Goal: Transaction & Acquisition: Purchase product/service

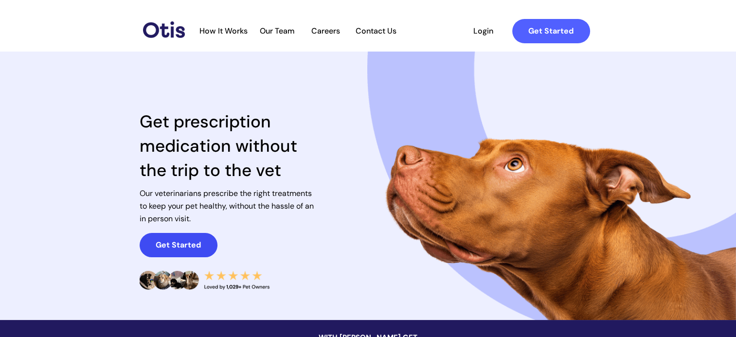
click at [165, 240] on strong "Get Started" at bounding box center [178, 245] width 45 height 10
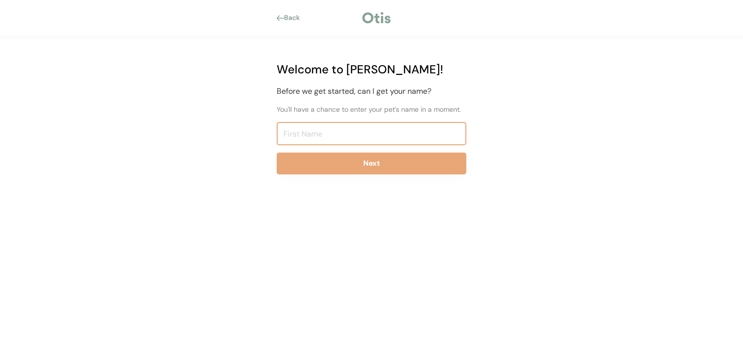
click at [299, 134] on input "input" at bounding box center [372, 133] width 190 height 23
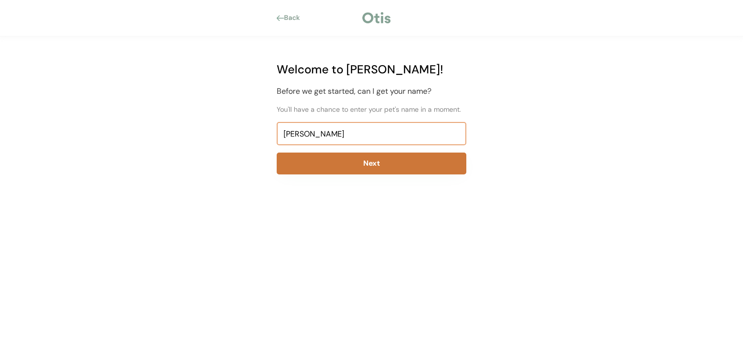
type input "Jesse"
click at [347, 160] on button "Next" at bounding box center [372, 164] width 190 height 22
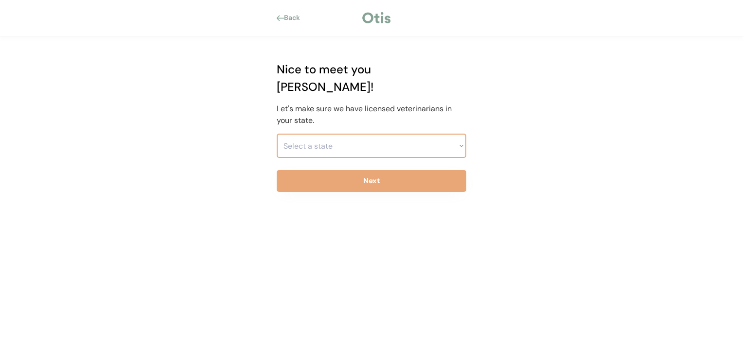
click at [354, 134] on select "Select a state Alabama Alaska American Samoa Arizona Arkansas California Colora…" at bounding box center [372, 146] width 190 height 24
select select ""1348695171700984260__LOOKUP__1704914077232x348505748687823550""
click at [277, 134] on select "Select a state Alabama Alaska American Samoa Arizona Arkansas California Colora…" at bounding box center [372, 146] width 190 height 24
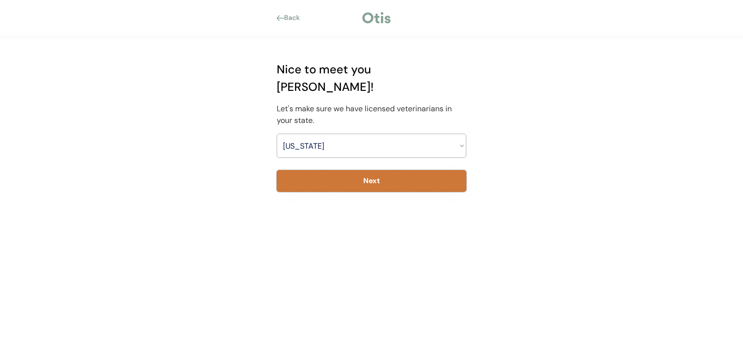
click at [414, 170] on button "Next" at bounding box center [372, 181] width 190 height 22
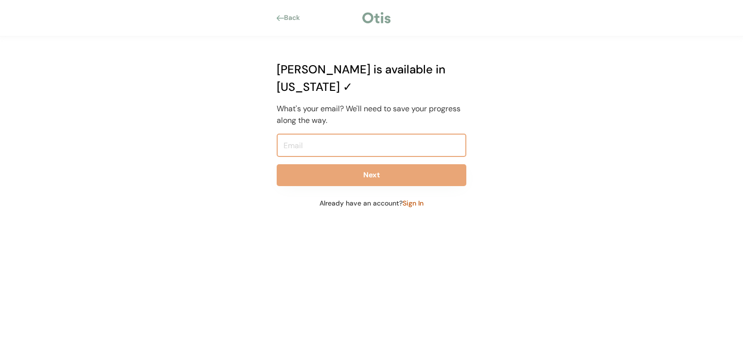
click at [353, 134] on input "email" at bounding box center [372, 145] width 190 height 23
type input "adduffney1@yahoo.com"
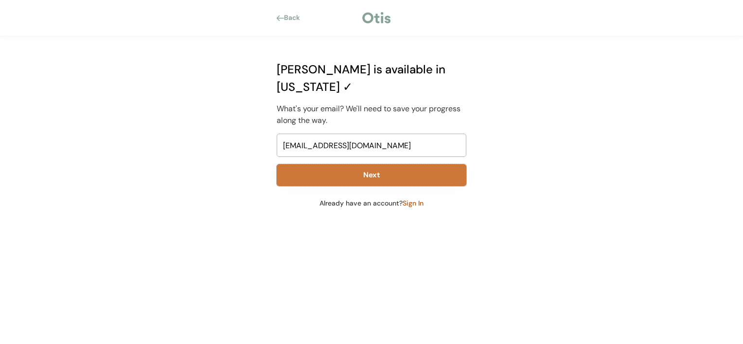
click at [381, 164] on button "Next" at bounding box center [372, 175] width 190 height 22
click at [394, 164] on button "Next" at bounding box center [372, 175] width 190 height 22
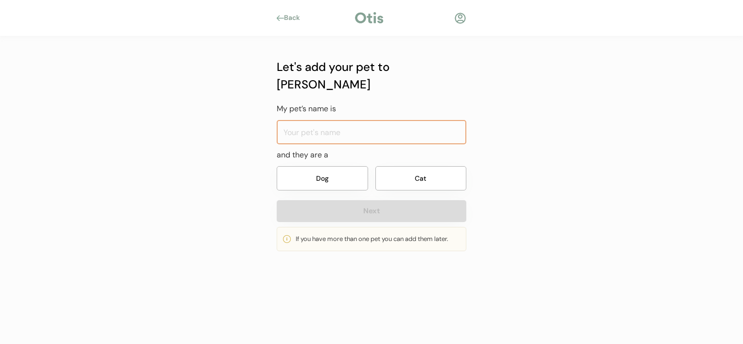
click at [339, 166] on button "Dog" at bounding box center [322, 178] width 91 height 24
click at [343, 120] on input "input" at bounding box center [372, 132] width 190 height 24
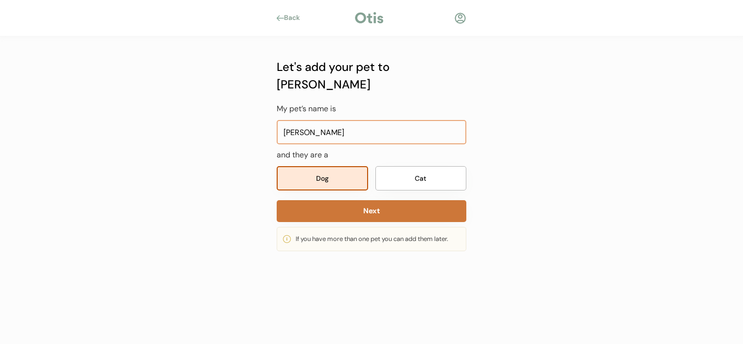
type input "Jesse"
click at [349, 200] on button "Next" at bounding box center [372, 211] width 190 height 22
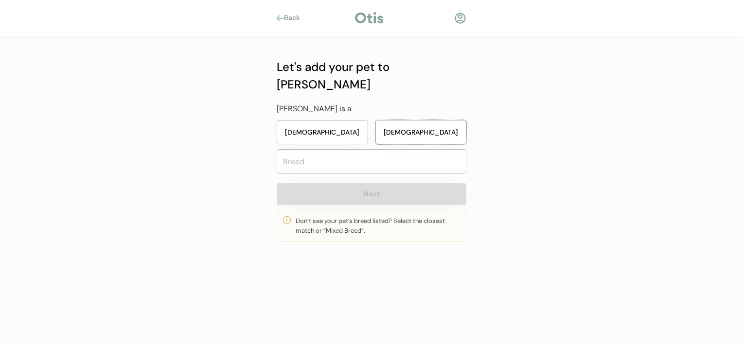
click at [396, 120] on button "Male" at bounding box center [421, 132] width 91 height 24
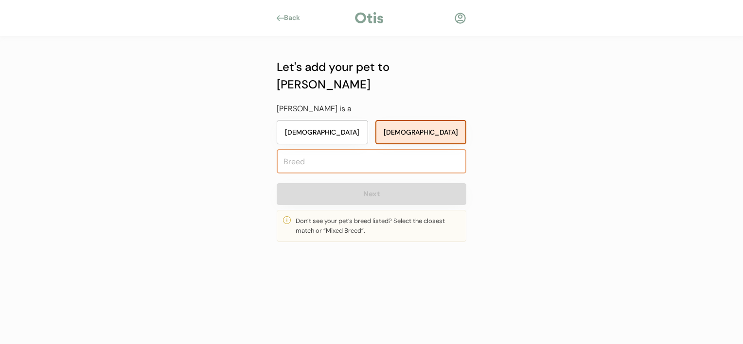
click at [327, 149] on input "text" at bounding box center [372, 161] width 190 height 24
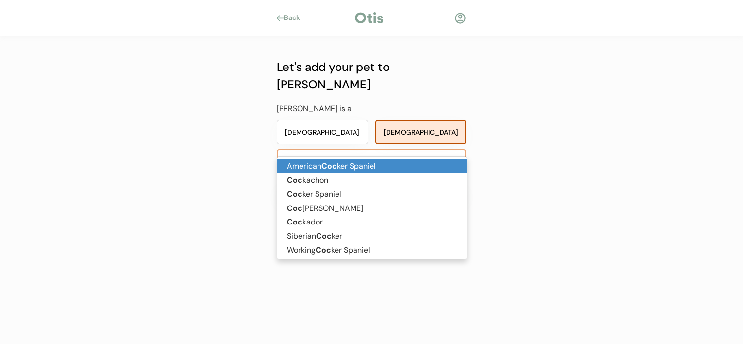
click at [328, 165] on strong "Coc" at bounding box center [330, 166] width 16 height 10
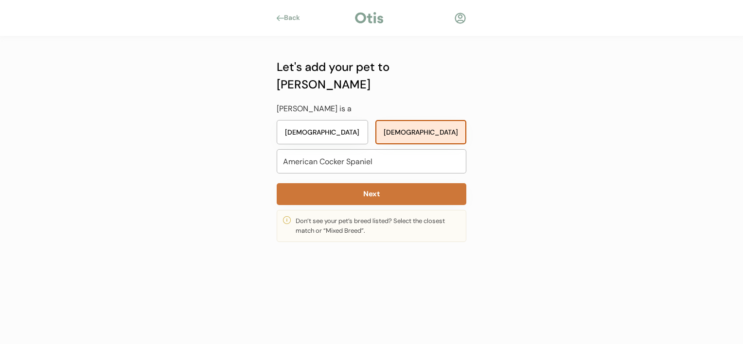
type input "American Cocker Spaniel"
click at [316, 183] on button "Next" at bounding box center [372, 194] width 190 height 22
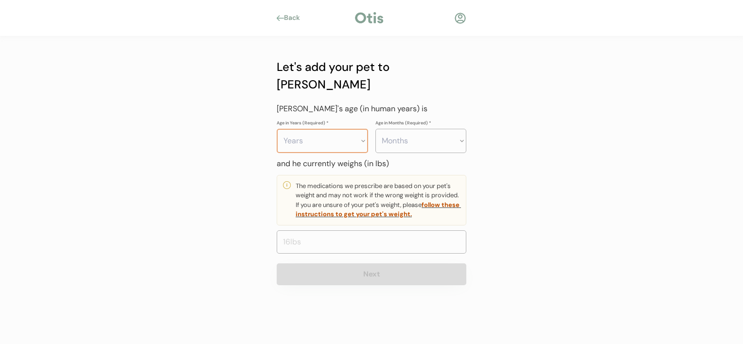
click at [313, 129] on select "Years 0 1 2 3 4 5 6 7 8 9 10 11 12 13 14 15 16 17 18 19 20" at bounding box center [322, 141] width 91 height 24
select select "4"
click at [397, 129] on select "Months 0 1 2 3 4 5 6 7 8 9 10 11" at bounding box center [421, 141] width 91 height 24
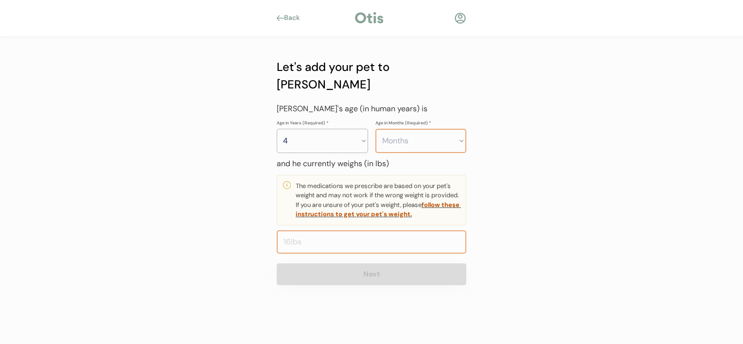
select select "4"
click at [315, 231] on input "input" at bounding box center [372, 242] width 190 height 23
type input "54.0"
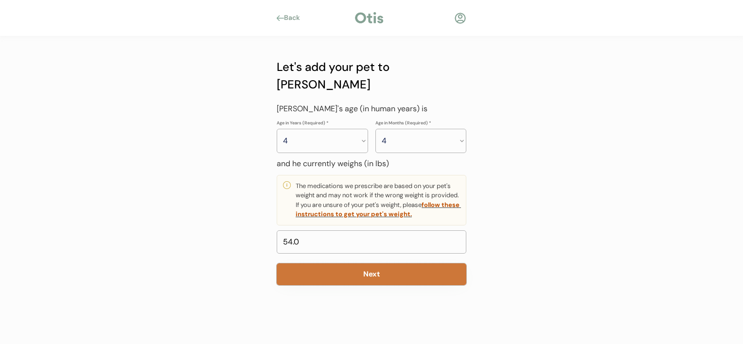
click at [344, 264] on button "Next" at bounding box center [372, 275] width 190 height 22
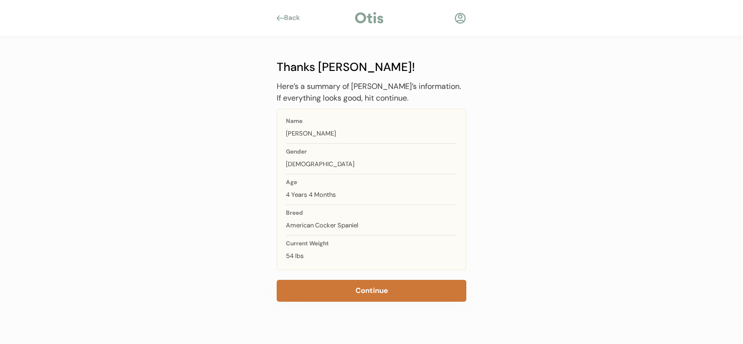
click at [360, 288] on button "Continue" at bounding box center [372, 291] width 190 height 22
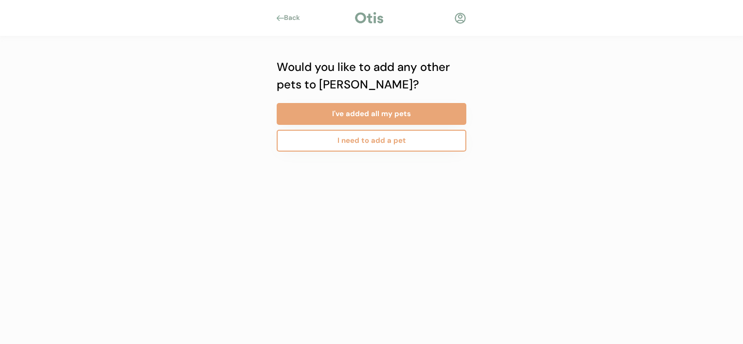
click at [383, 142] on button "I need to add a pet" at bounding box center [372, 141] width 190 height 22
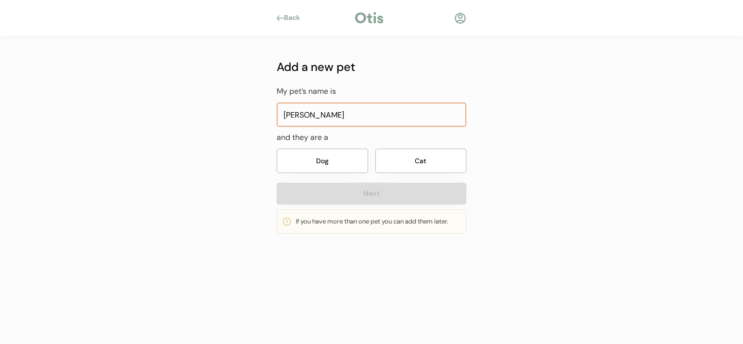
type input "Jake"
click at [333, 163] on button "Dog" at bounding box center [322, 161] width 91 height 24
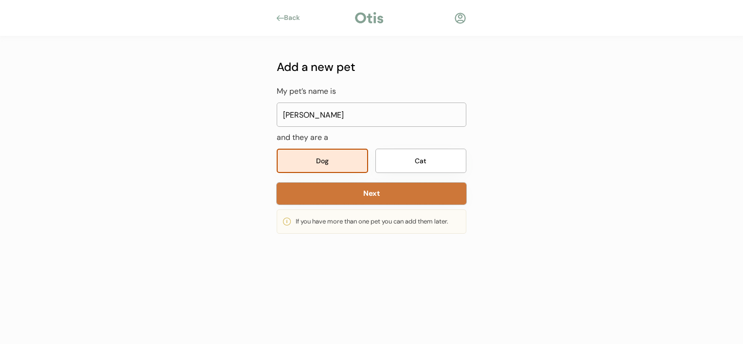
click at [337, 190] on button "Next" at bounding box center [372, 194] width 190 height 22
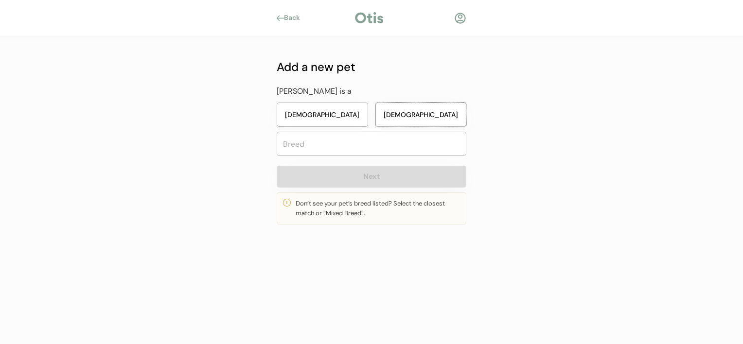
click at [407, 114] on button "Male" at bounding box center [421, 115] width 91 height 24
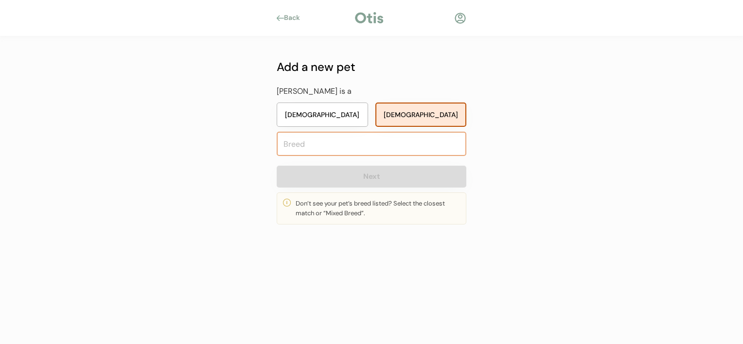
click at [348, 143] on input "text" at bounding box center [372, 144] width 190 height 24
click at [322, 149] on input "text" at bounding box center [372, 144] width 190 height 24
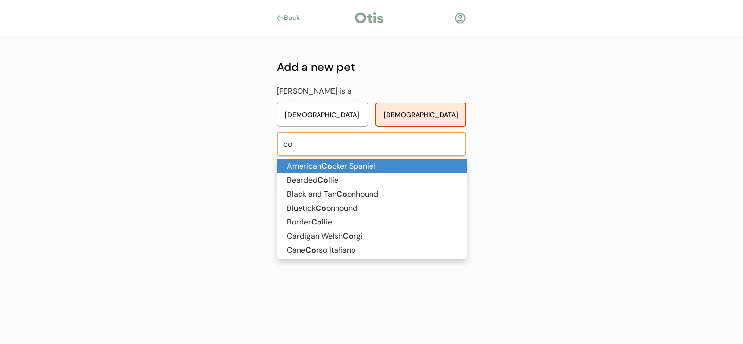
click at [327, 163] on strong "Co" at bounding box center [327, 166] width 11 height 10
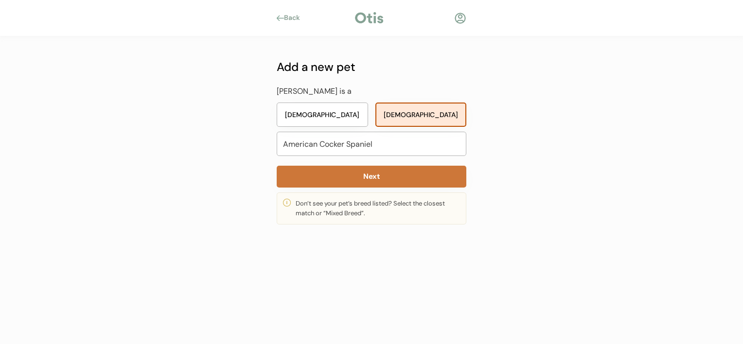
type input "American Cocker Spaniel"
click at [320, 175] on button "Next" at bounding box center [372, 177] width 190 height 22
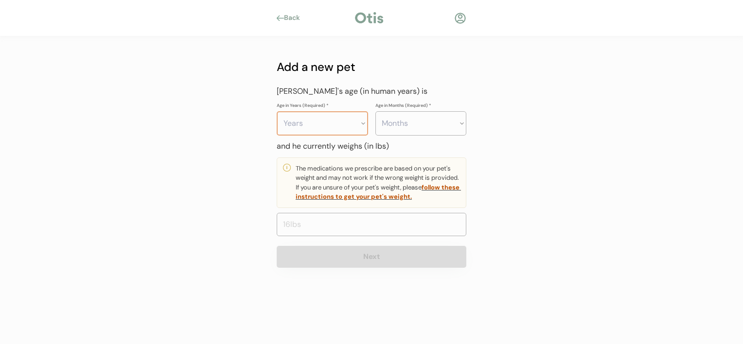
click at [311, 122] on select "Years 0 1 2 3 4 5 6 7 8 9 10 11 12 13 14 15 16 17 18 19 20" at bounding box center [322, 123] width 91 height 24
select select "4"
click at [277, 111] on select "Years 0 1 2 3 4 5 6 7 8 9 10 11 12 13 14 15 16 17 18 19 20" at bounding box center [322, 123] width 91 height 24
click at [399, 123] on select "Months 0 1 2 3 4 5 6 7 8 9 10 11" at bounding box center [421, 123] width 91 height 24
select select "4"
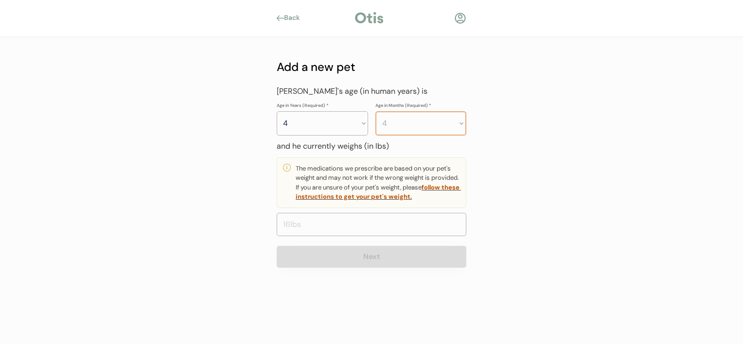
click at [376, 111] on select "Months 0 1 2 3 4 5 6 7 8 9 10 11" at bounding box center [421, 123] width 91 height 24
click at [307, 226] on input "input" at bounding box center [372, 224] width 190 height 23
type input "44.0"
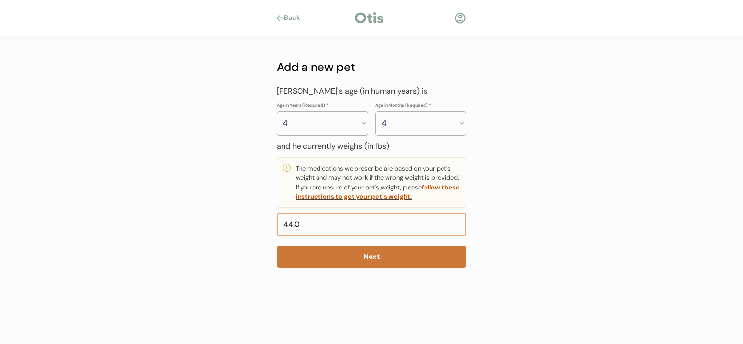
click at [312, 254] on button "Next" at bounding box center [372, 257] width 190 height 22
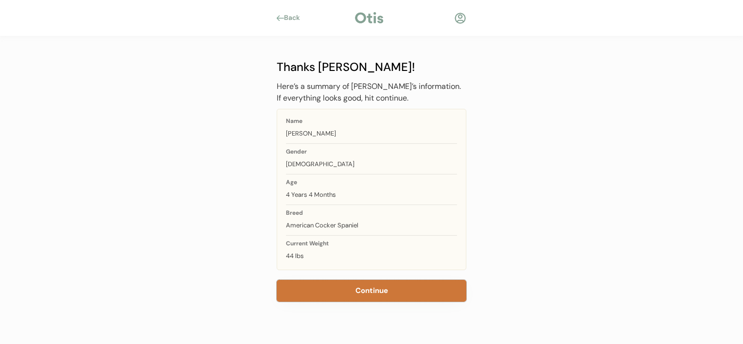
click at [344, 288] on button "Continue" at bounding box center [372, 291] width 190 height 22
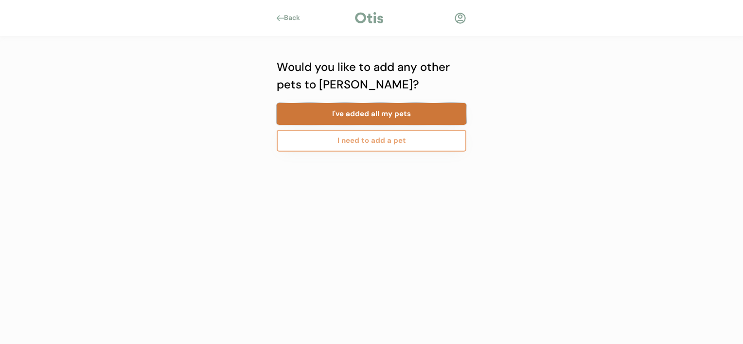
click at [415, 111] on button "I've added all my pets" at bounding box center [372, 114] width 190 height 22
click at [352, 113] on button "I've added all my pets" at bounding box center [372, 114] width 190 height 22
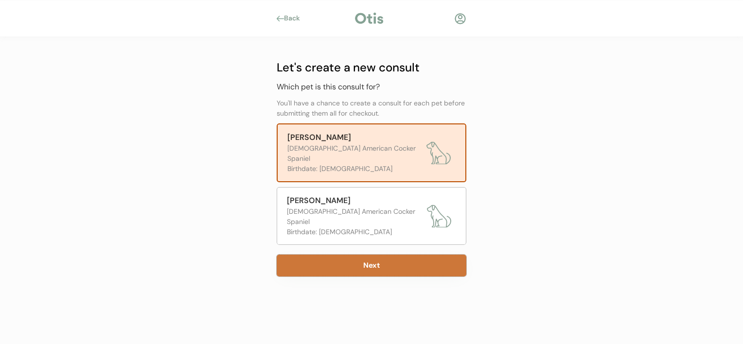
click at [413, 255] on button "Next" at bounding box center [372, 266] width 190 height 22
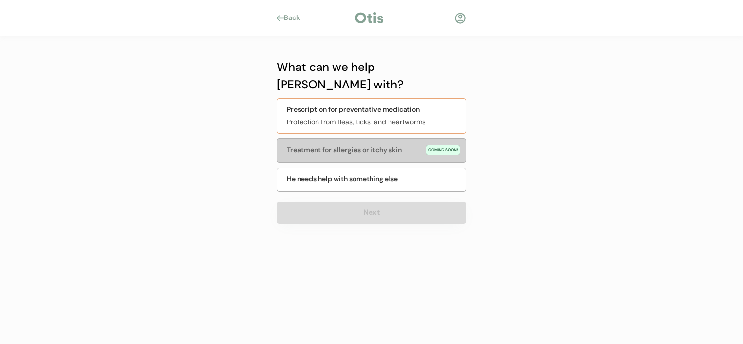
click at [422, 117] on div "Protection from fleas, ticks, and heartworms" at bounding box center [373, 122] width 173 height 10
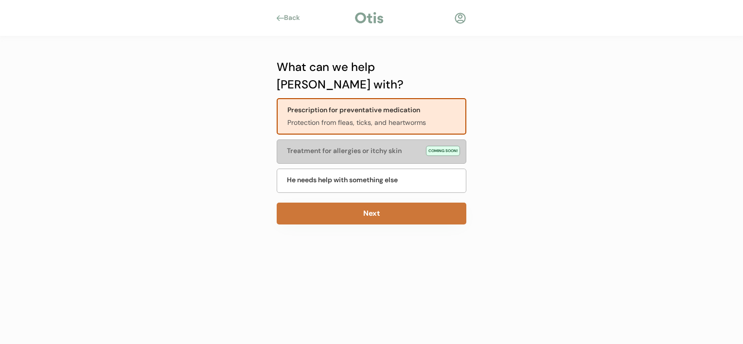
click at [395, 203] on button "Next" at bounding box center [372, 214] width 190 height 22
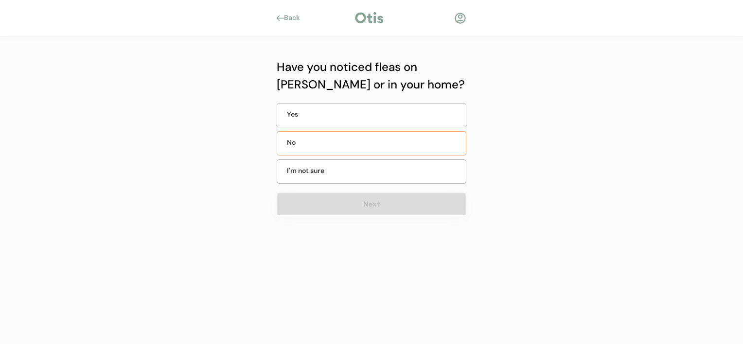
click at [395, 141] on div "No" at bounding box center [372, 143] width 190 height 24
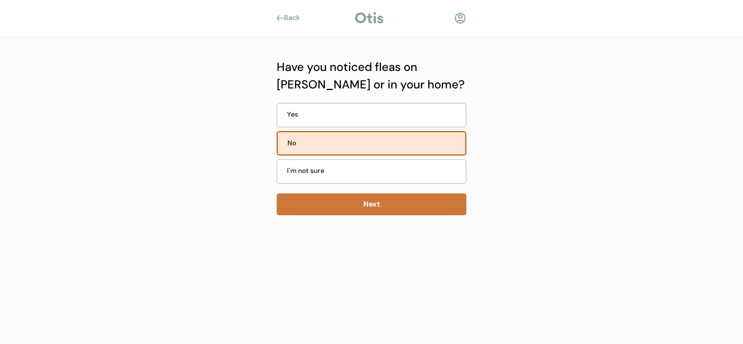
click at [374, 203] on button "Next" at bounding box center [372, 205] width 190 height 22
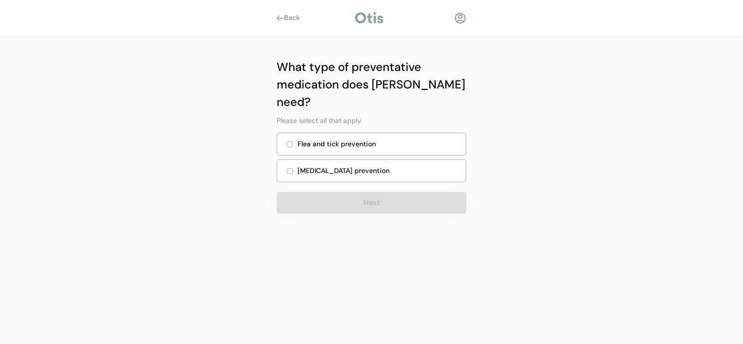
click at [361, 166] on div "Heartworm prevention" at bounding box center [379, 171] width 162 height 10
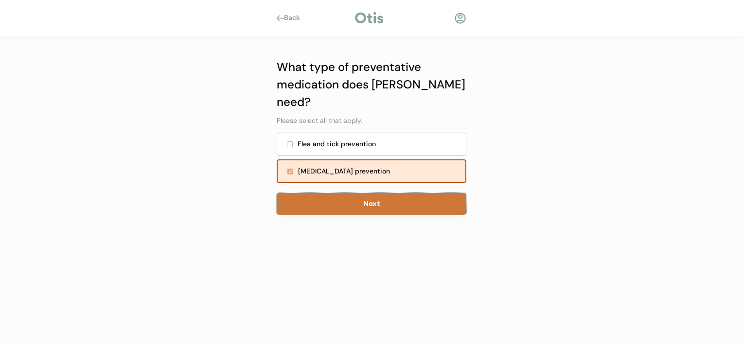
click at [370, 193] on button "Next" at bounding box center [372, 204] width 190 height 22
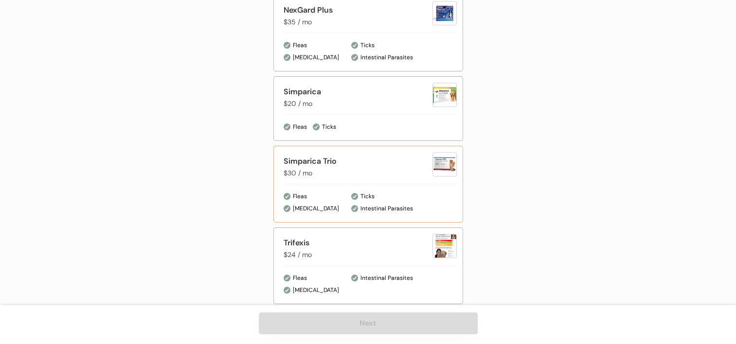
scroll to position [645, 0]
